Goal: Transaction & Acquisition: Subscribe to service/newsletter

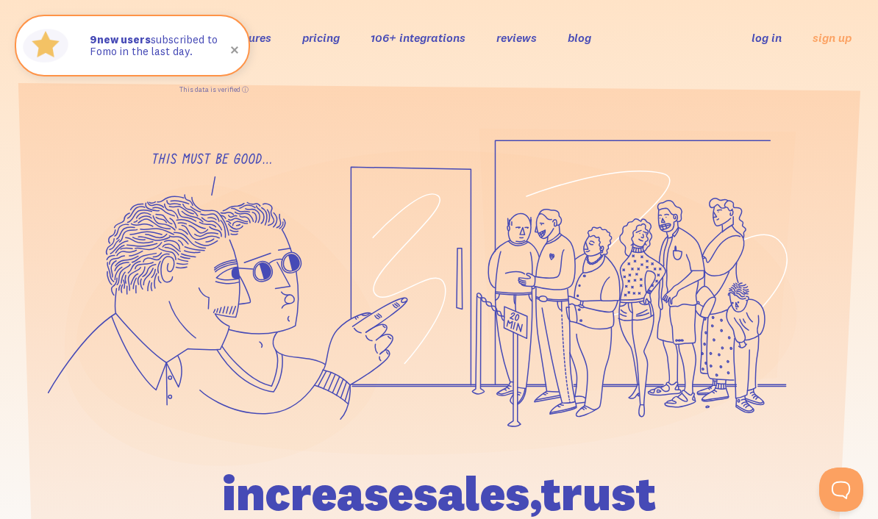
click at [235, 51] on span at bounding box center [235, 50] width 50 height 50
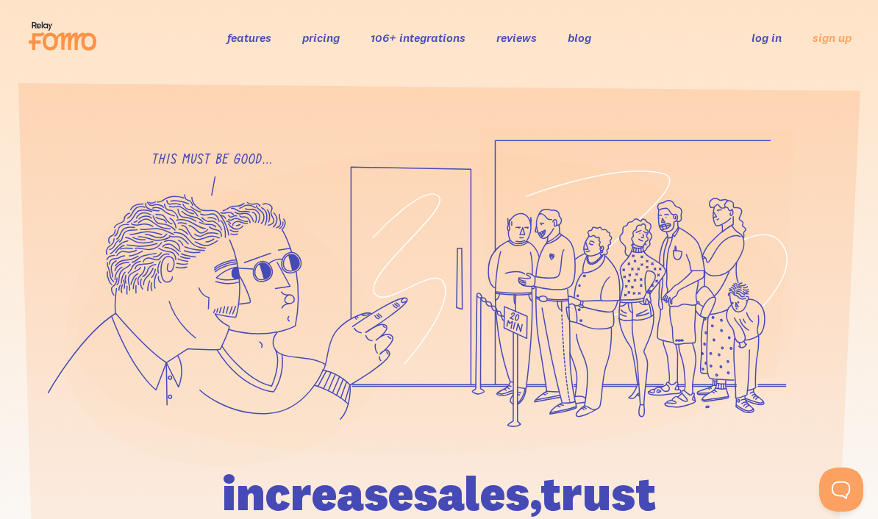
click at [57, 36] on icon at bounding box center [62, 36] width 72 height 37
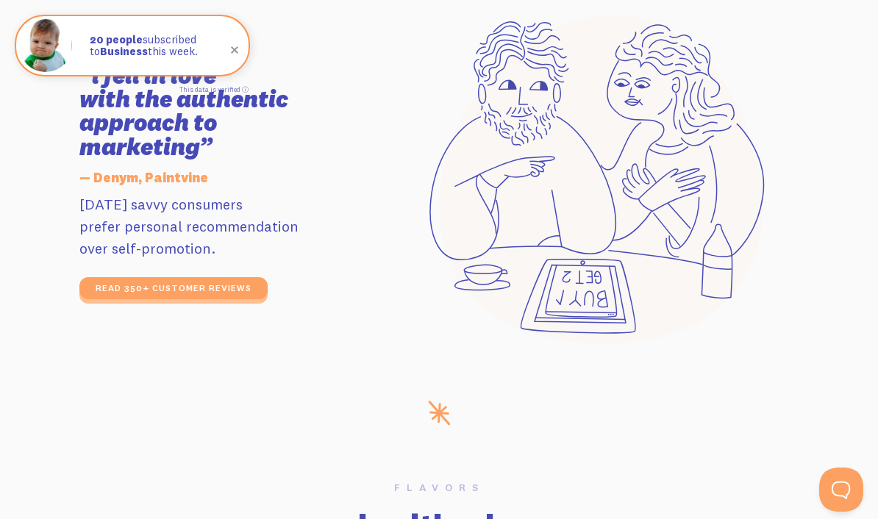
scroll to position [2284, 0]
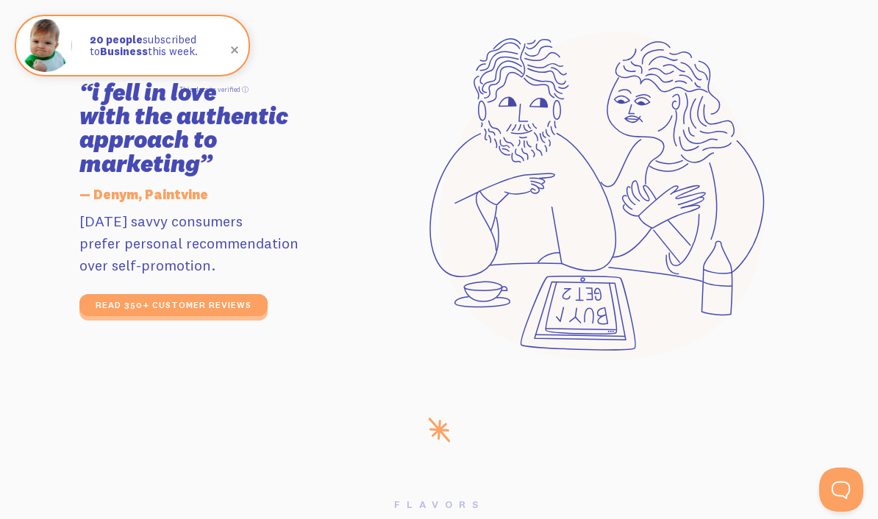
click at [240, 50] on span at bounding box center [235, 50] width 50 height 50
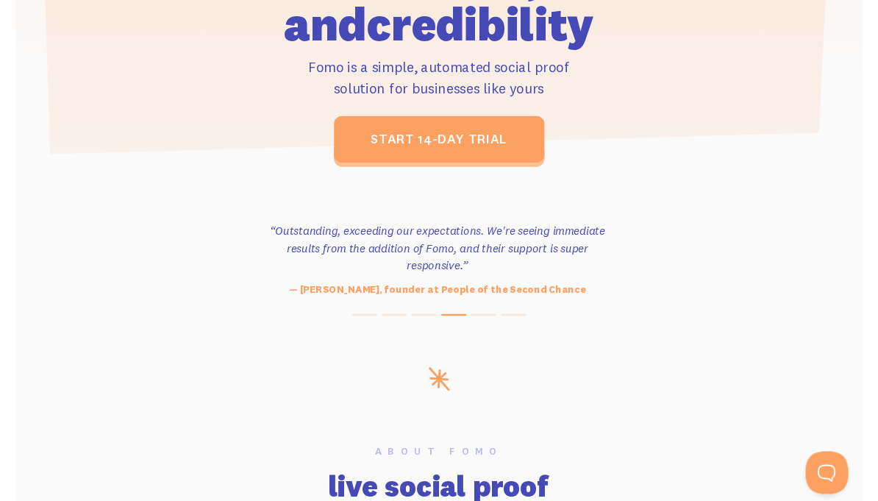
scroll to position [0, 0]
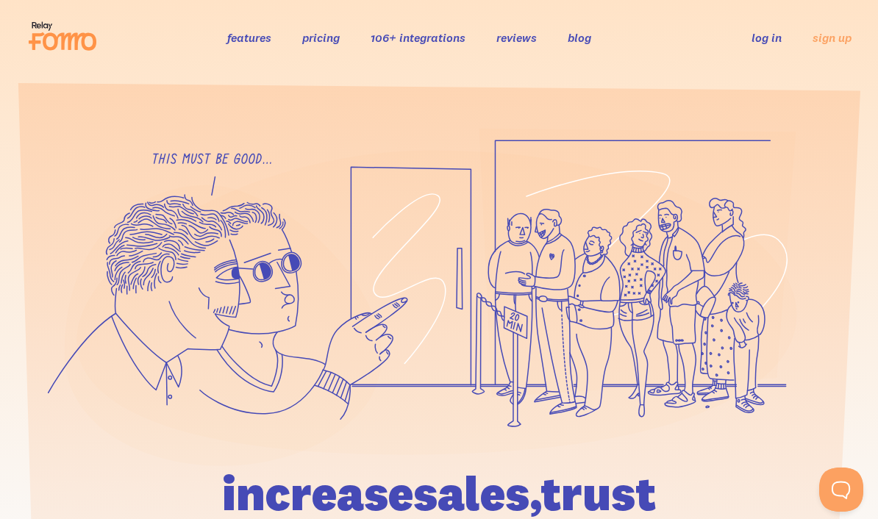
click at [841, 40] on link "sign up" at bounding box center [832, 37] width 39 height 15
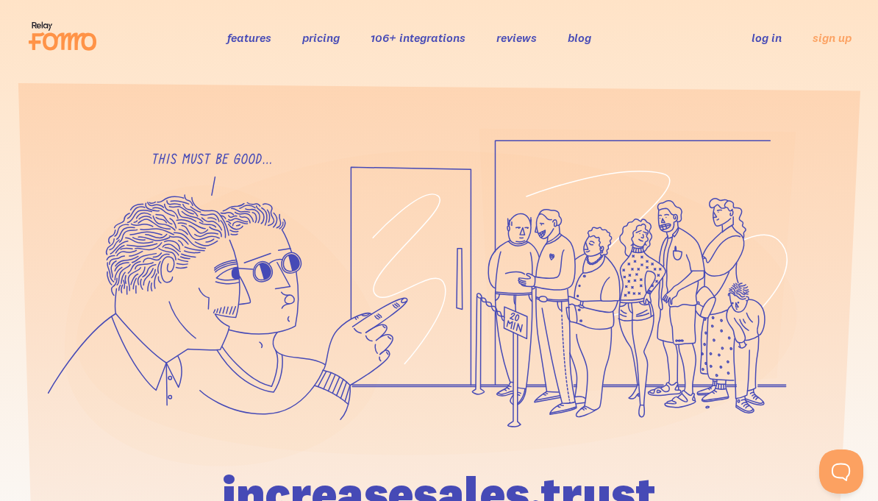
click at [48, 35] on icon at bounding box center [70, 42] width 54 height 18
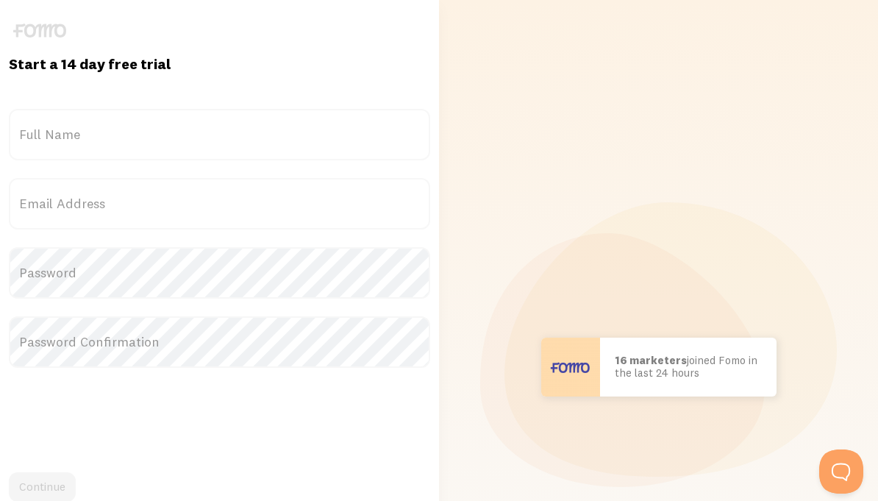
click at [43, 153] on label "Full Name" at bounding box center [219, 134] width 421 height 51
click at [43, 153] on input "Full Name" at bounding box center [219, 134] width 421 height 51
click at [805, 121] on div "Scott in San Francisco bought Sweet Ass Sunglasses 37 seconds ago Mr. Bean in E…" at bounding box center [658, 367] width 421 height 734
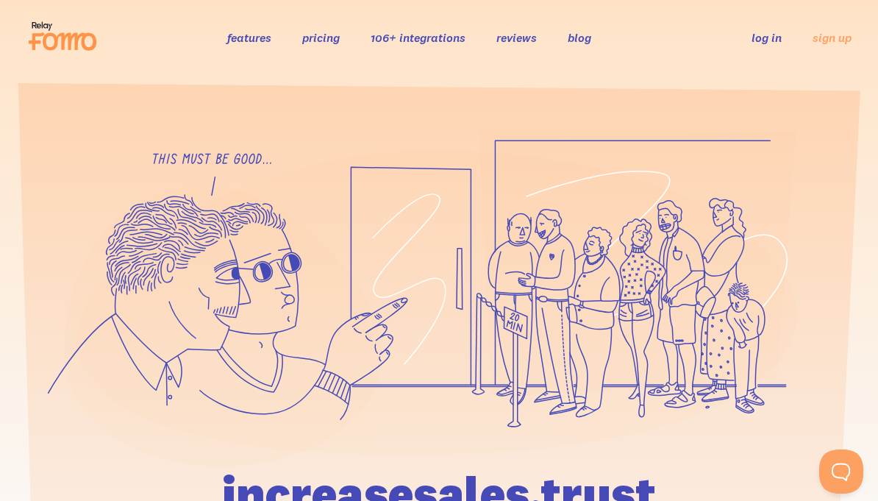
click at [839, 472] on button "Open Beacon popover" at bounding box center [841, 471] width 44 height 44
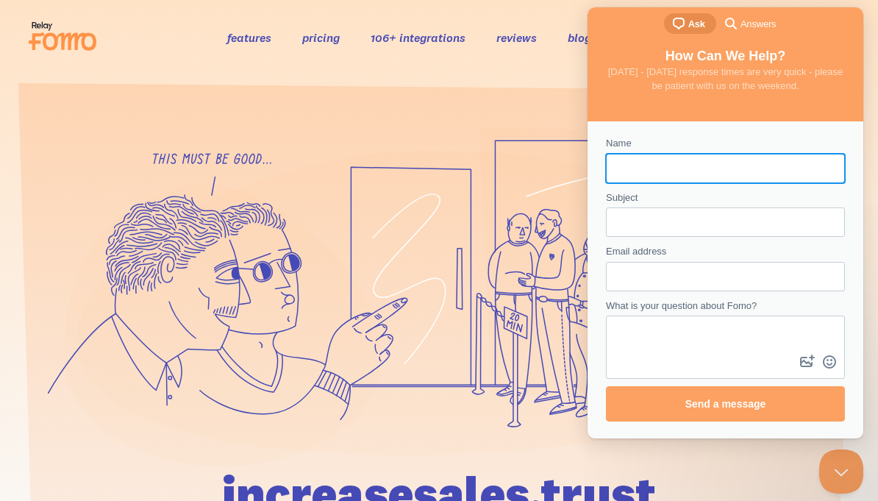
click at [57, 89] on section at bounding box center [439, 384] width 878 height 618
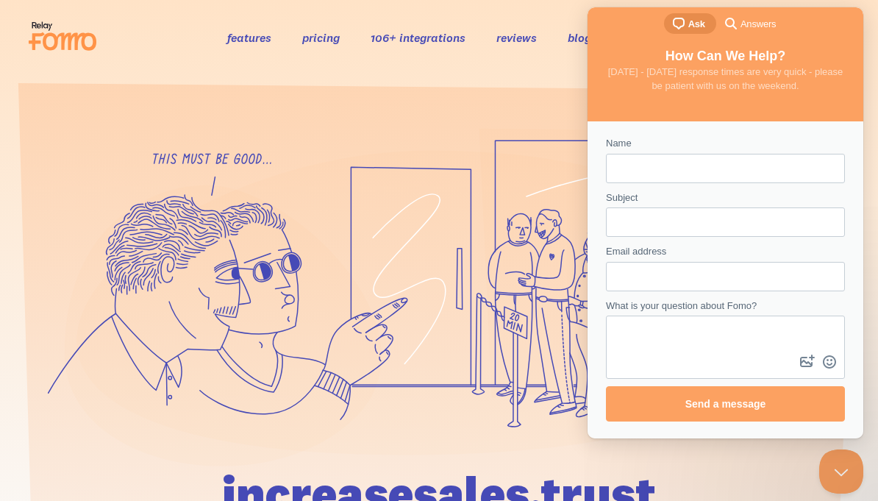
click at [838, 474] on button "Close Beacon popover" at bounding box center [841, 471] width 44 height 44
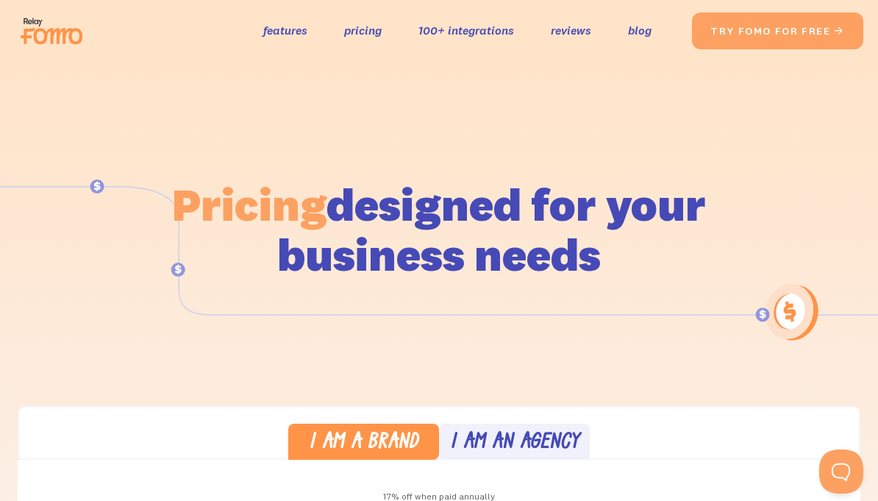
click at [824, 38] on link "try fomo for free " at bounding box center [777, 31] width 171 height 37
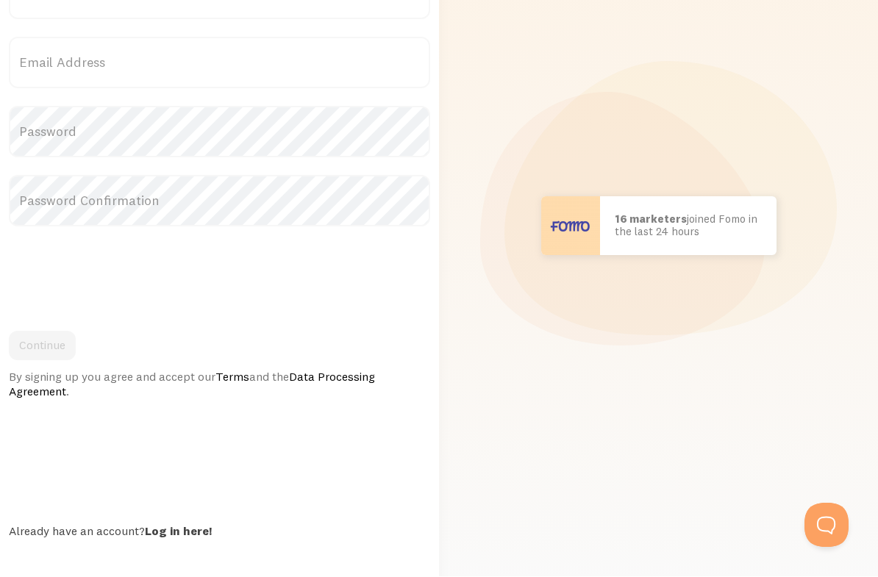
scroll to position [156, 0]
